Goal: Navigation & Orientation: Find specific page/section

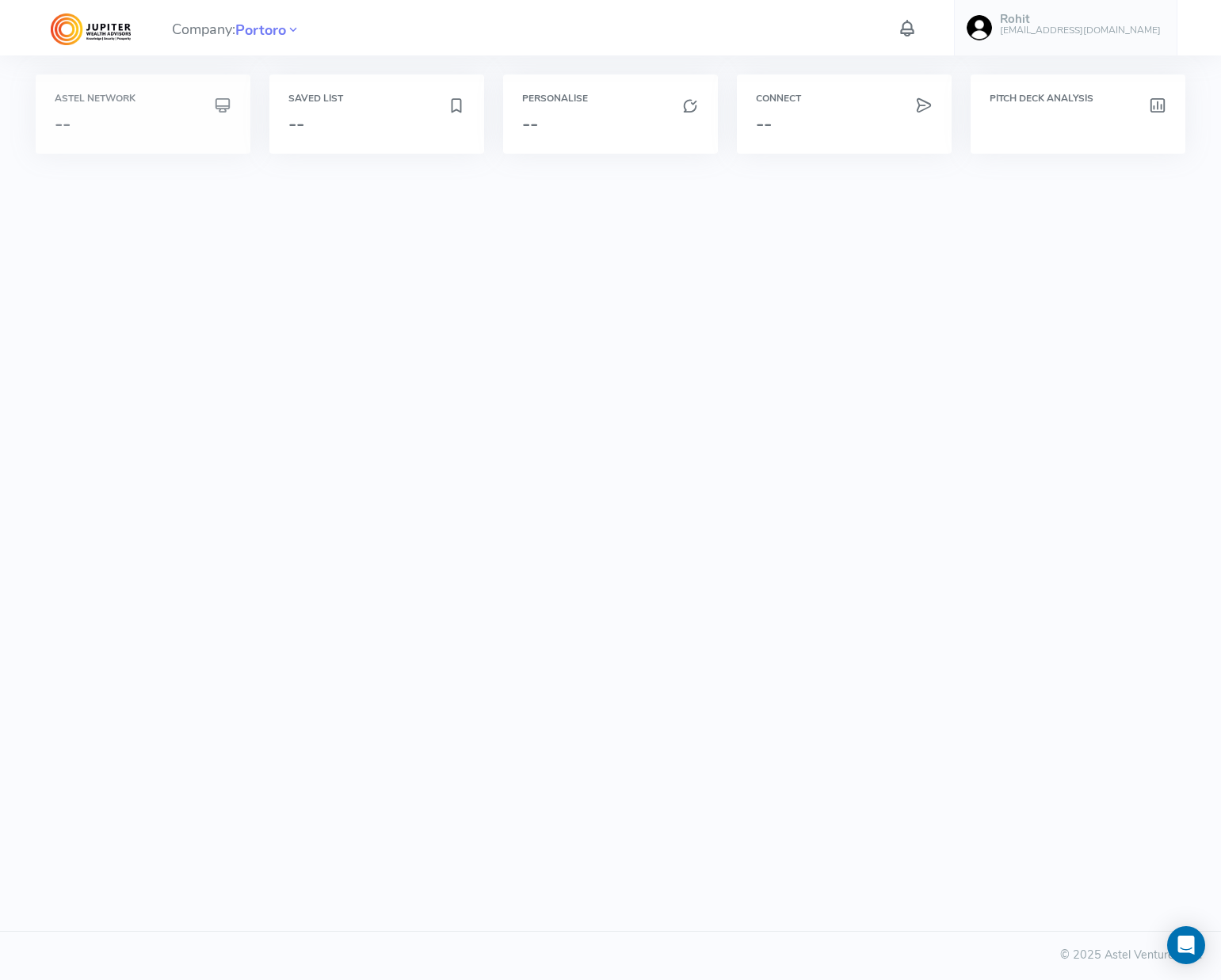
click at [184, 111] on div "Astel Network --" at bounding box center [143, 114] width 177 height 41
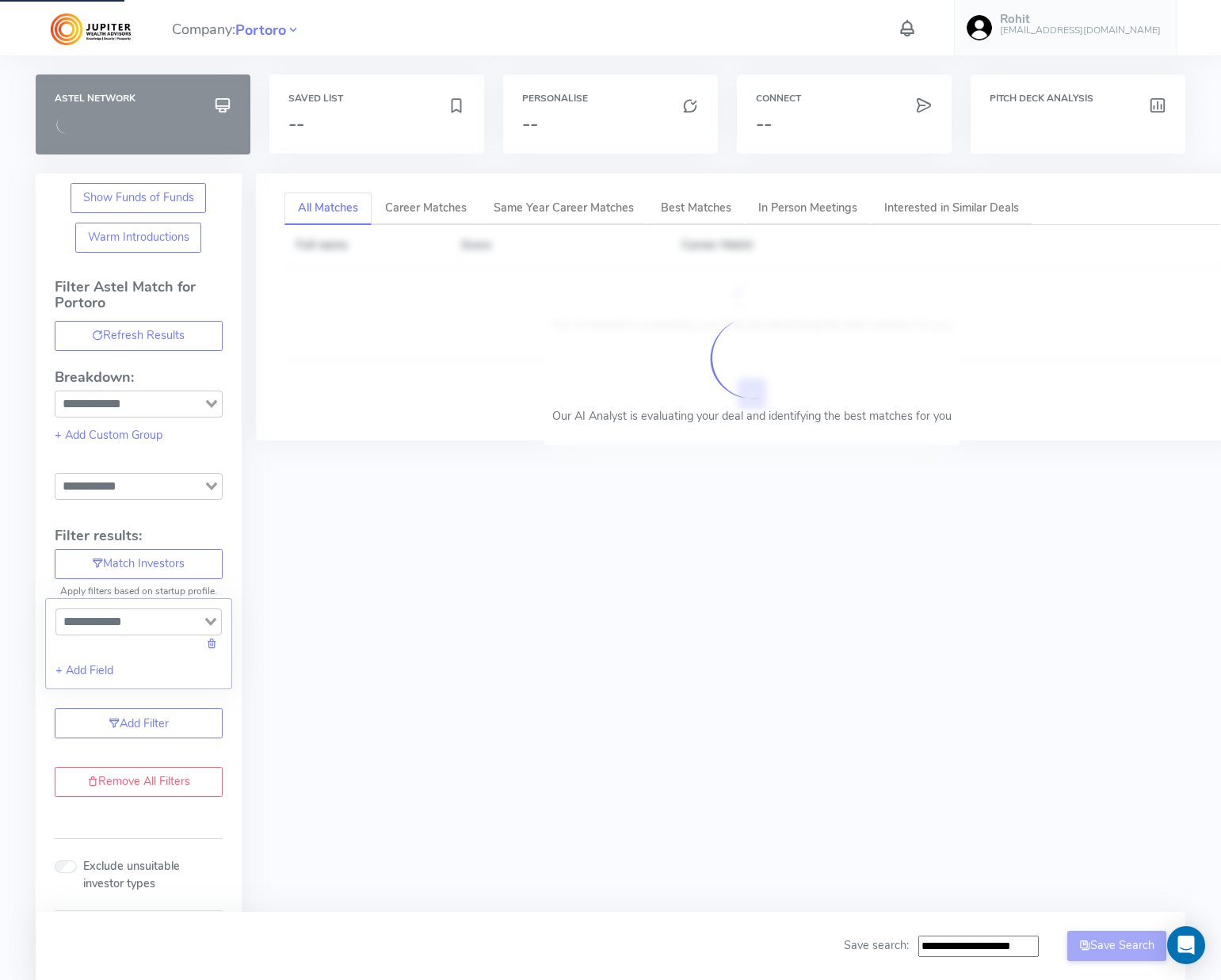
type input "**********"
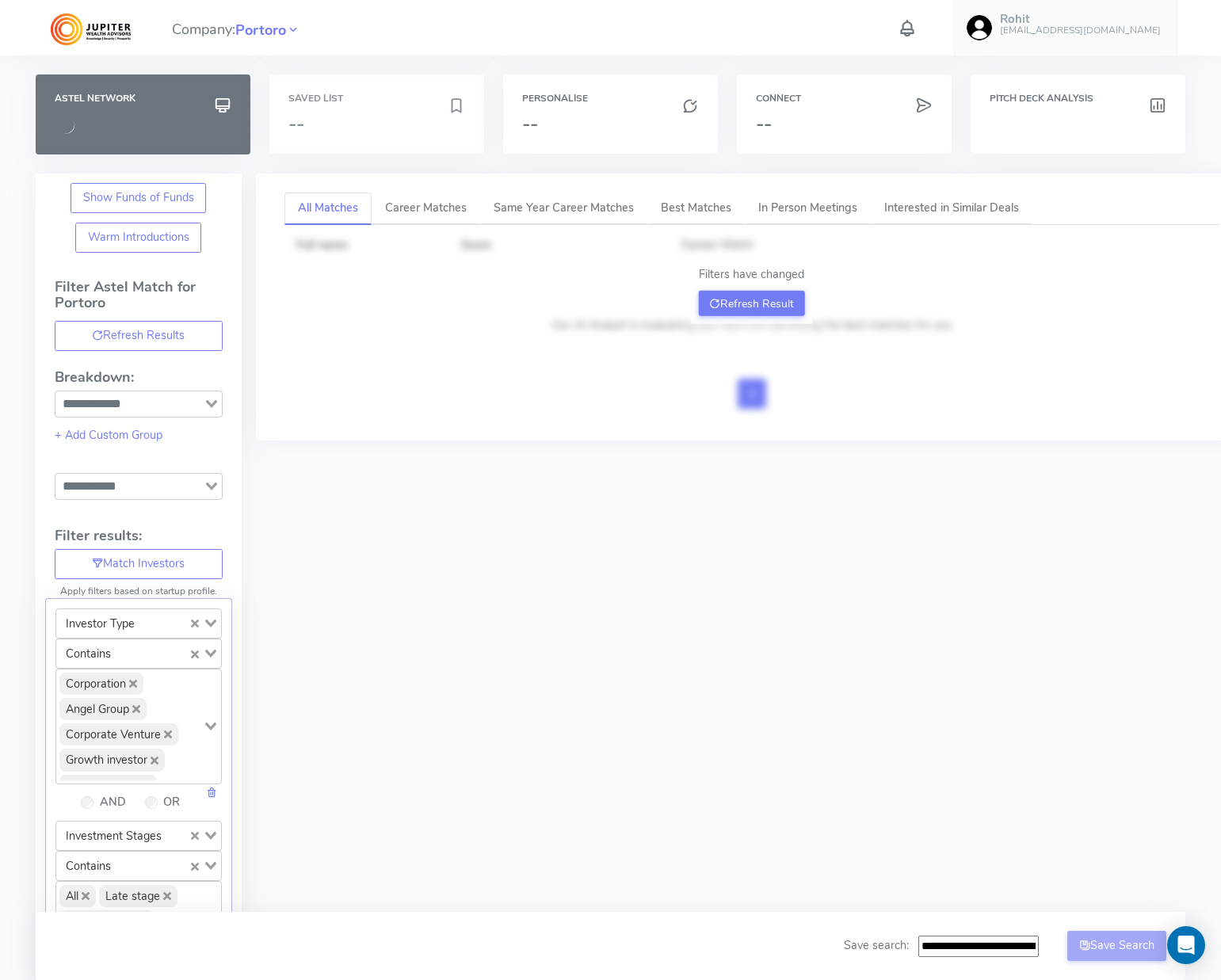
click at [340, 110] on div "Saved List --" at bounding box center [376, 114] width 214 height 79
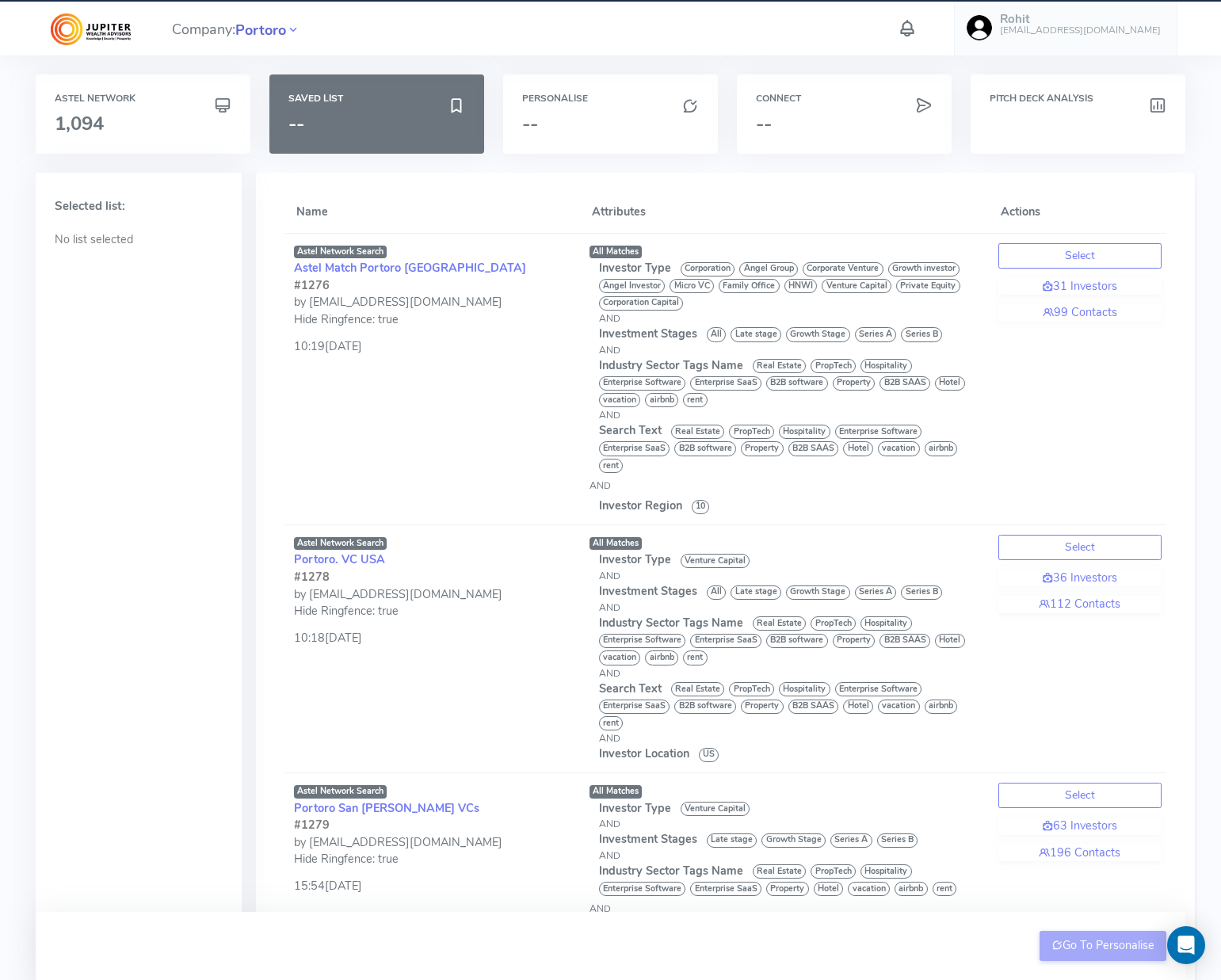
click at [267, 29] on span "Portoro" at bounding box center [261, 30] width 51 height 21
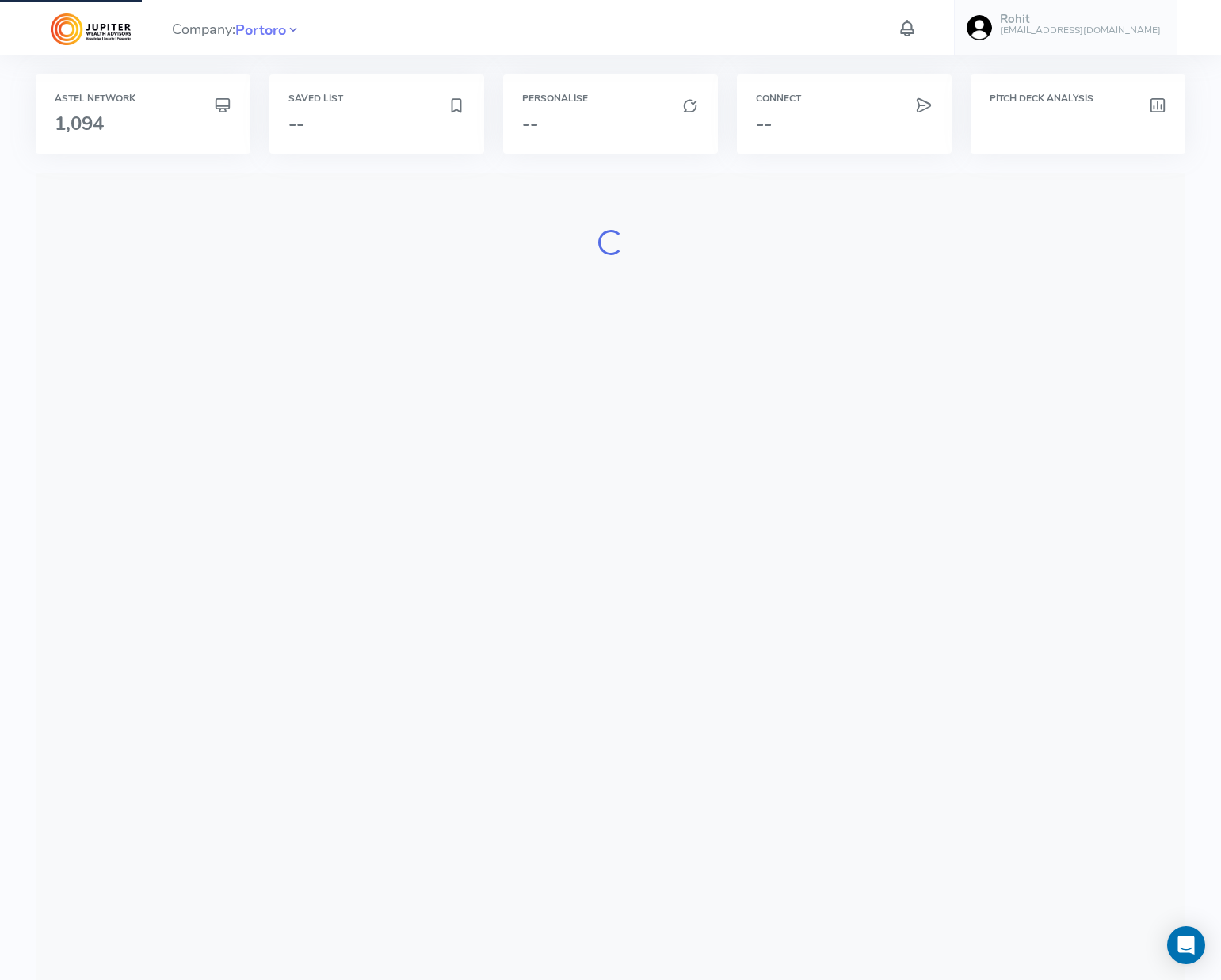
click at [294, 29] on icon at bounding box center [293, 29] width 14 height 22
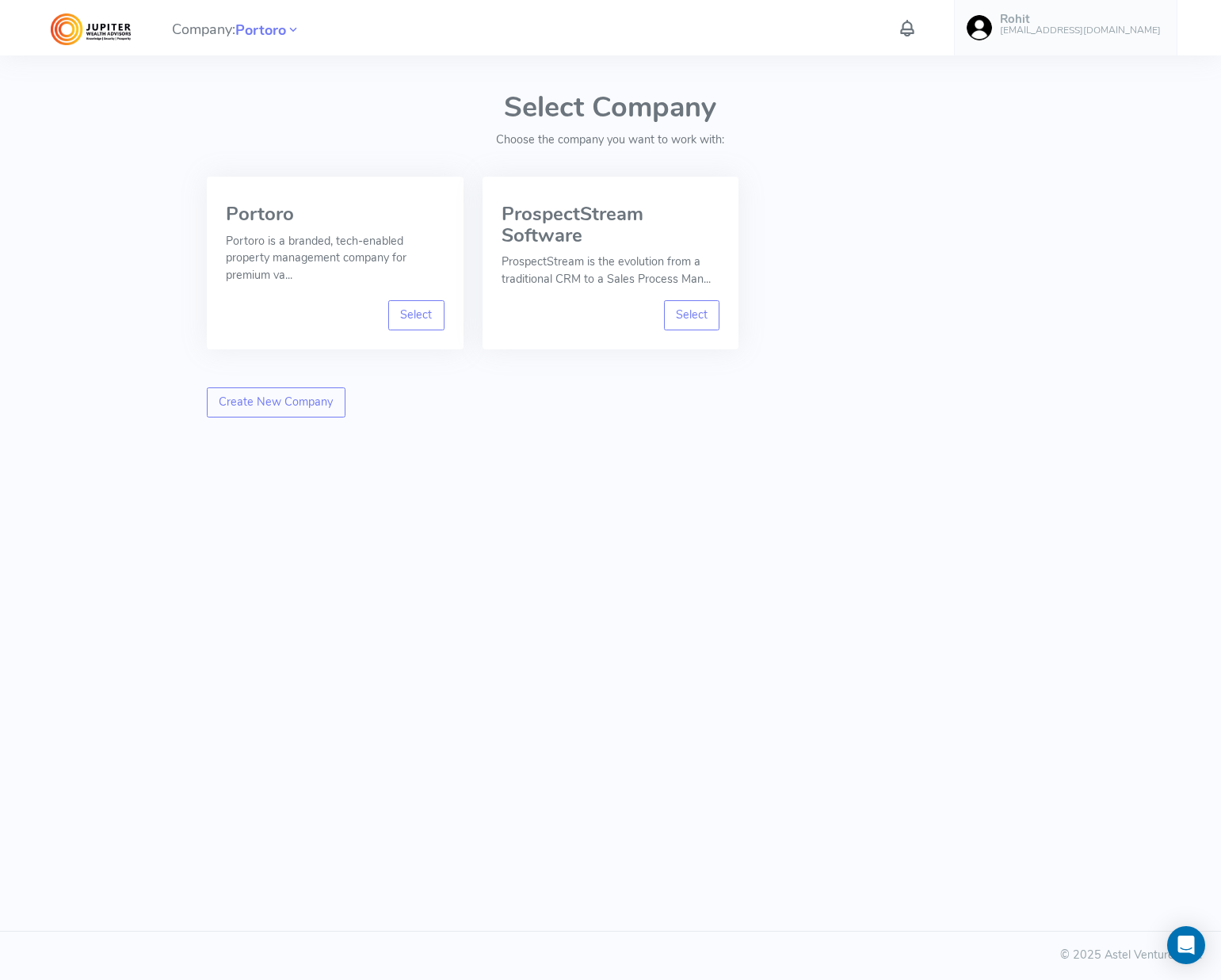
click at [1061, 34] on h6 "[EMAIL_ADDRESS][DOMAIN_NAME]" at bounding box center [1080, 30] width 161 height 11
